Goal: Transaction & Acquisition: Purchase product/service

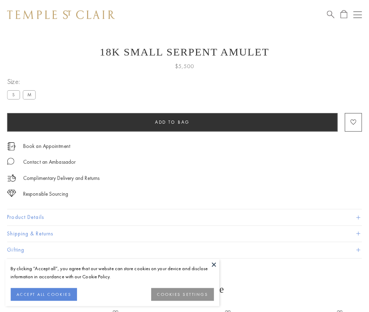
scroll to position [28, 0]
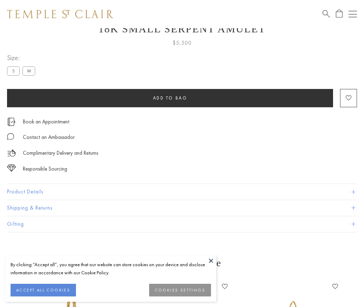
click at [170, 98] on span "Add to bag" at bounding box center [170, 98] width 34 height 6
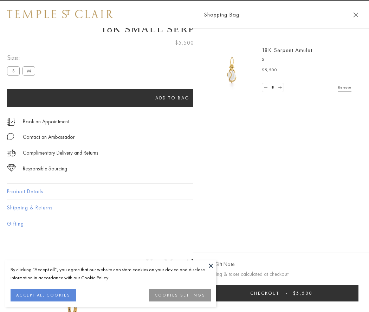
click at [280, 293] on span "Checkout" at bounding box center [264, 293] width 29 height 6
